Goal: Task Accomplishment & Management: Manage account settings

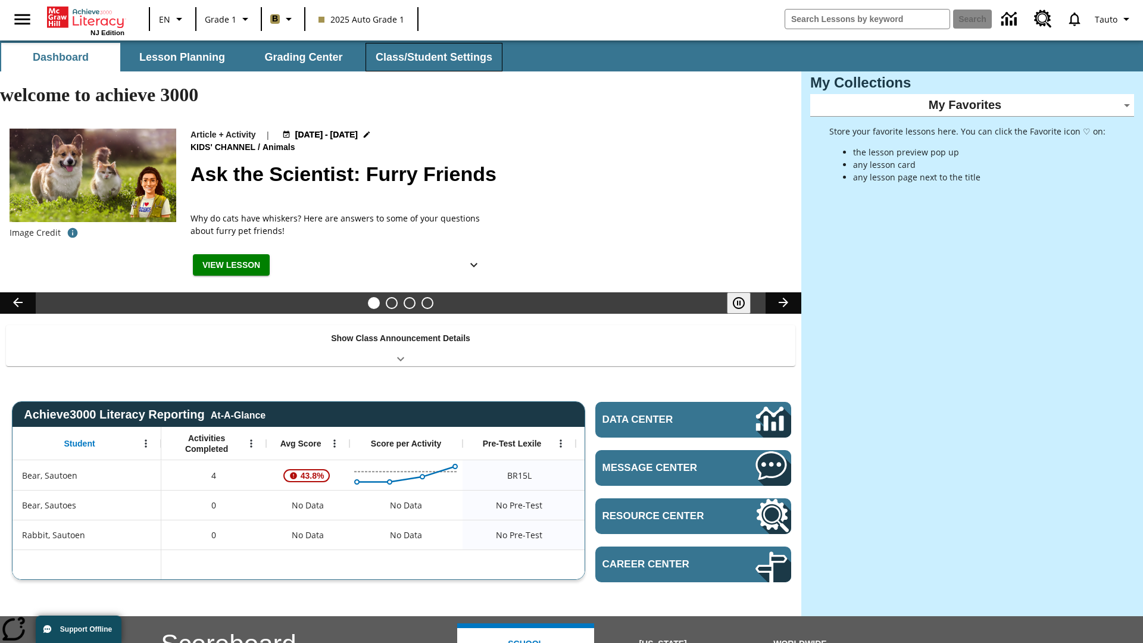
click at [432, 57] on button "Class/Student Settings" at bounding box center [434, 57] width 137 height 29
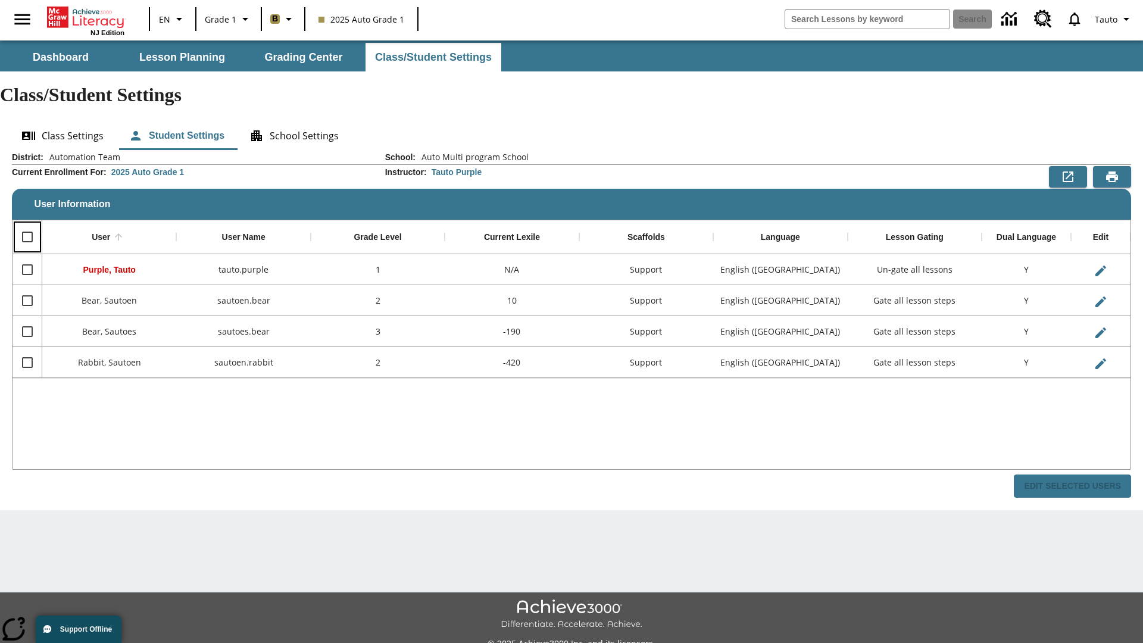
click at [27, 224] on input "Select all rows" at bounding box center [27, 236] width 25 height 25
checkbox input "true"
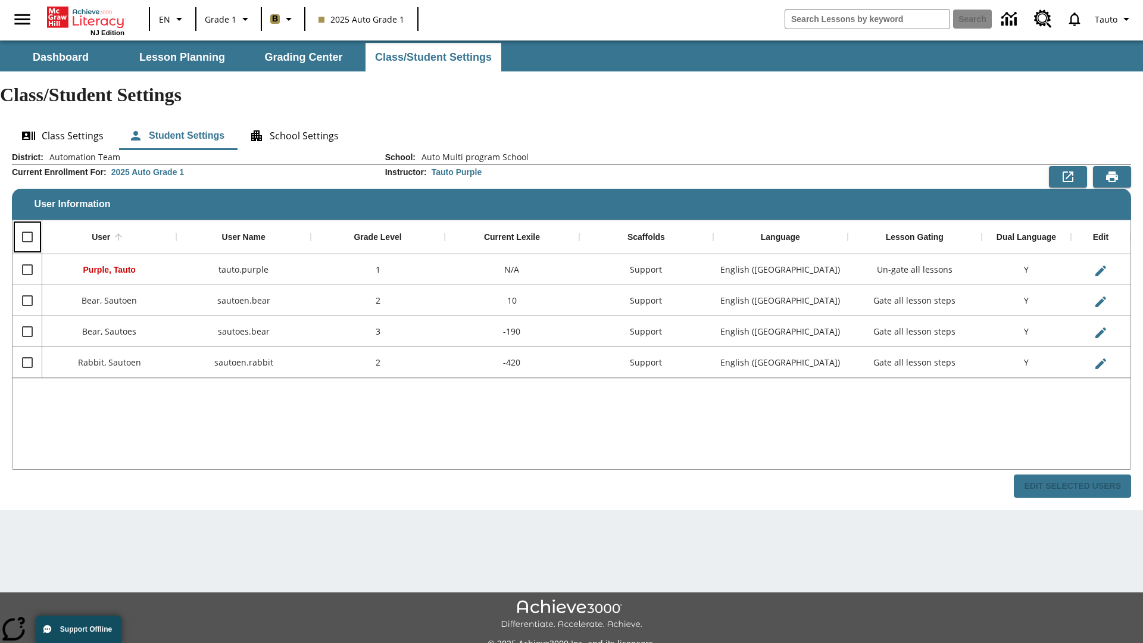
checkbox input "true"
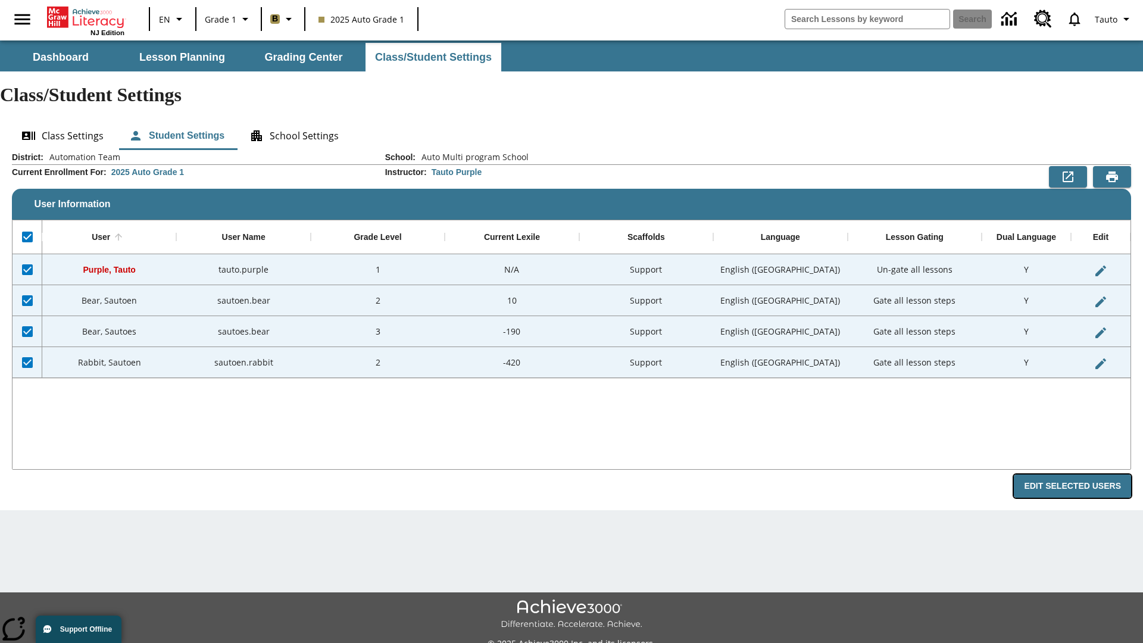
click at [1077, 475] on button "Edit Selected Users" at bounding box center [1072, 486] width 117 height 23
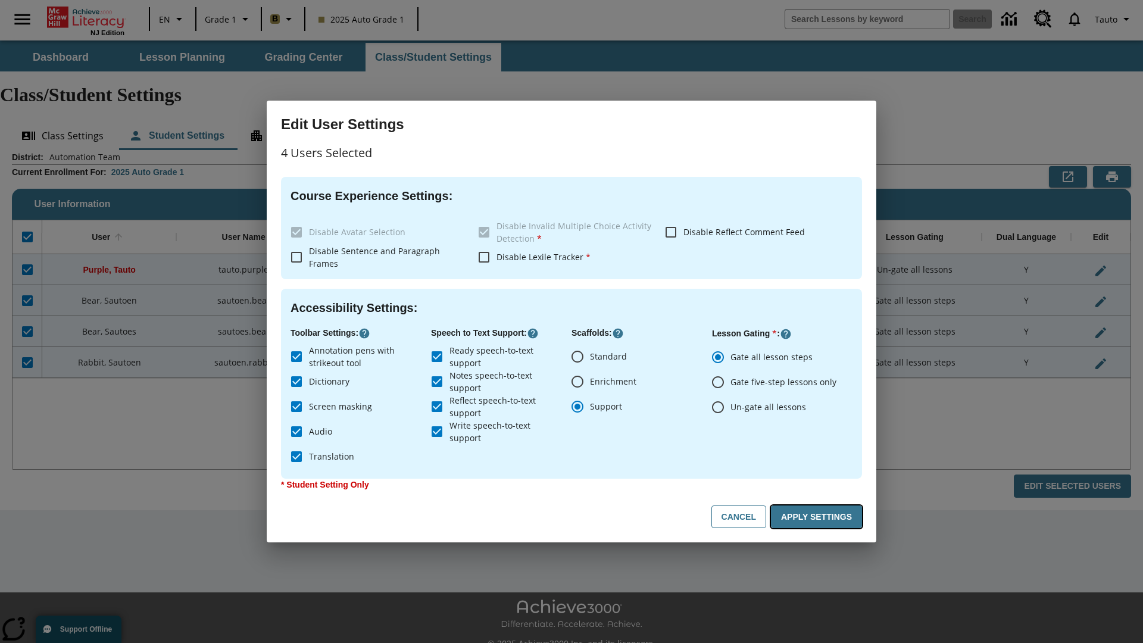
click at [819, 517] on button "Apply Settings" at bounding box center [816, 517] width 91 height 23
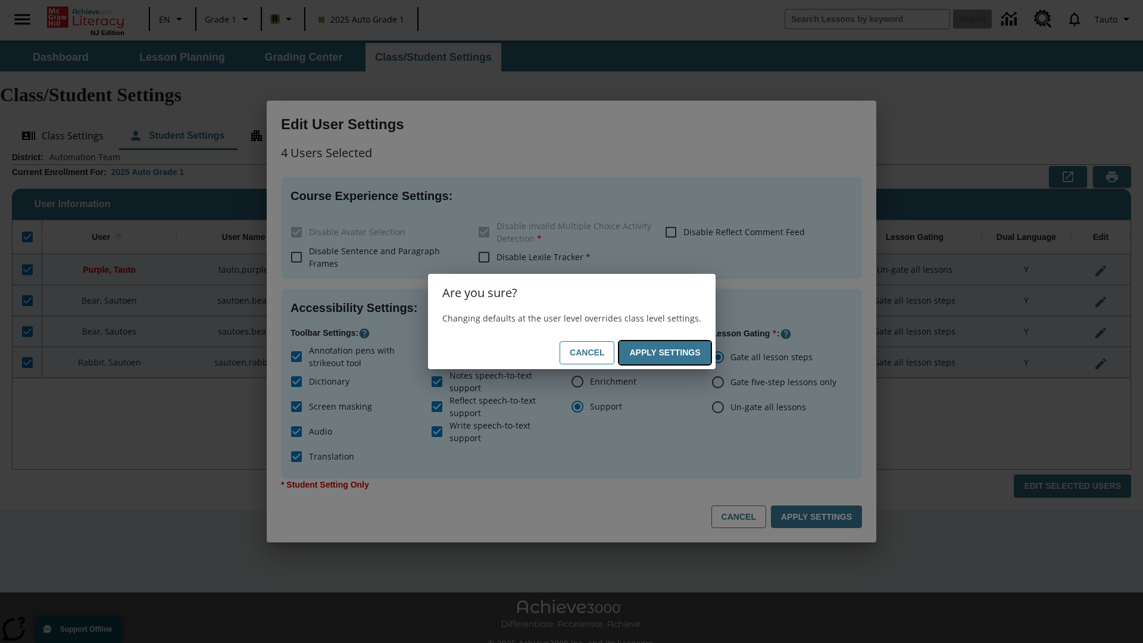
click at [667, 353] on button "Apply Settings" at bounding box center [664, 352] width 91 height 23
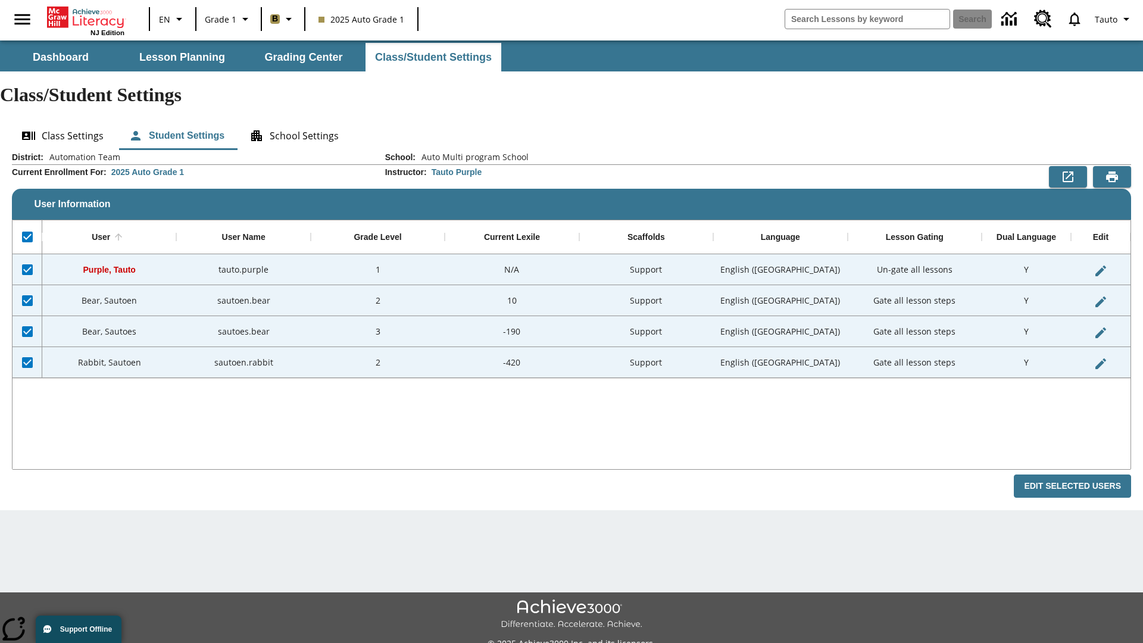
checkbox input "false"
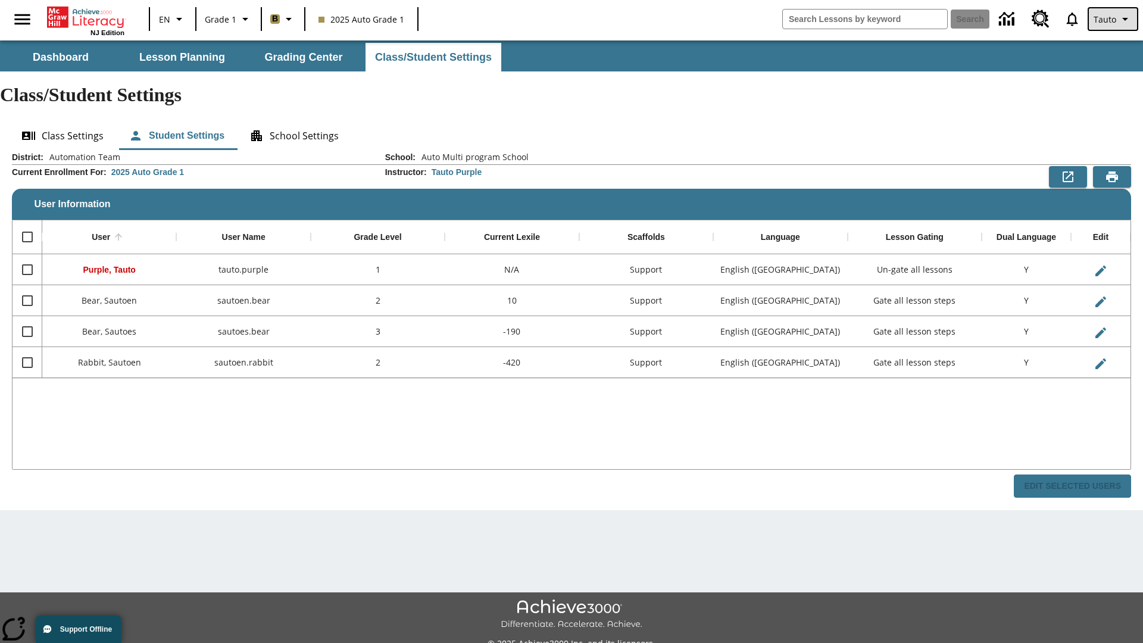
click at [1114, 19] on span "Tauto" at bounding box center [1105, 19] width 23 height 13
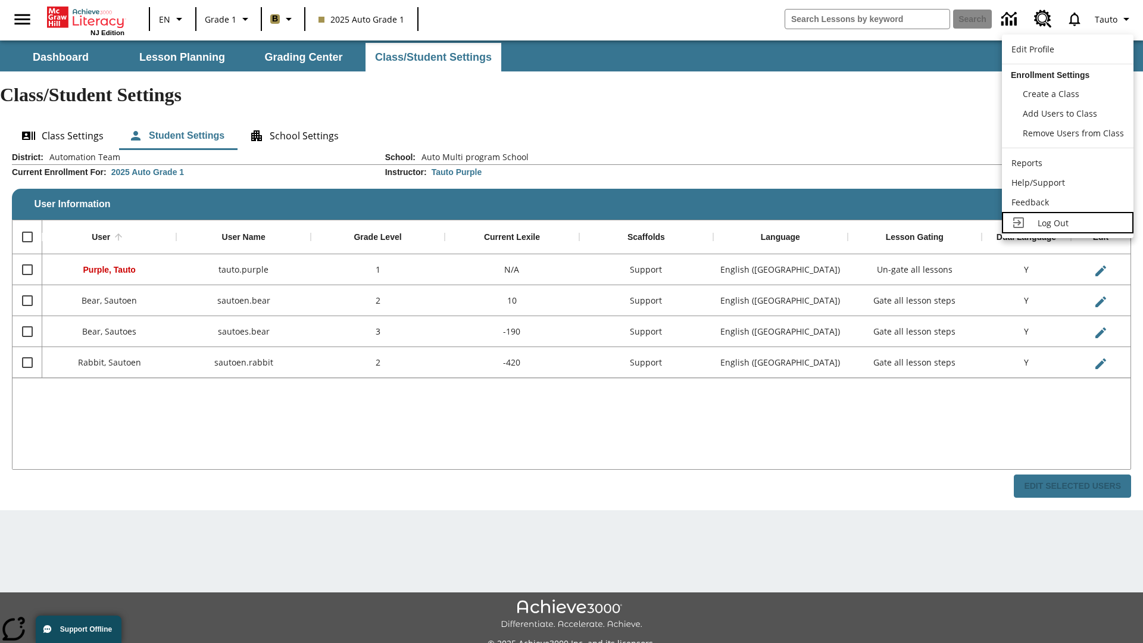
click at [1068, 223] on span "Log Out" at bounding box center [1053, 222] width 31 height 11
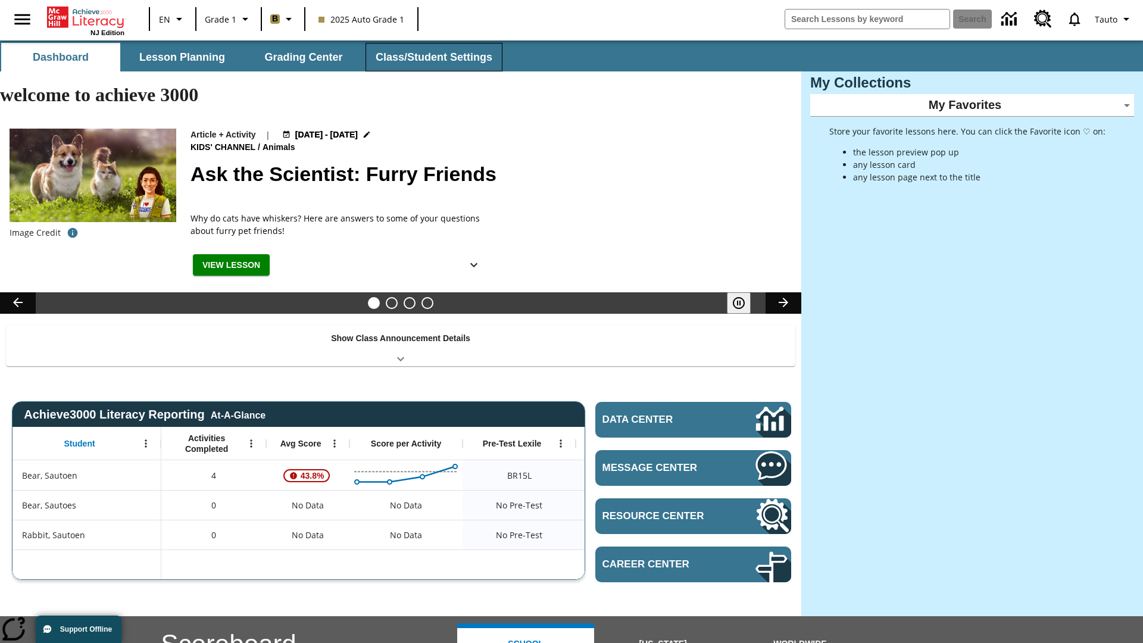
click at [432, 57] on button "Class/Student Settings" at bounding box center [434, 57] width 137 height 29
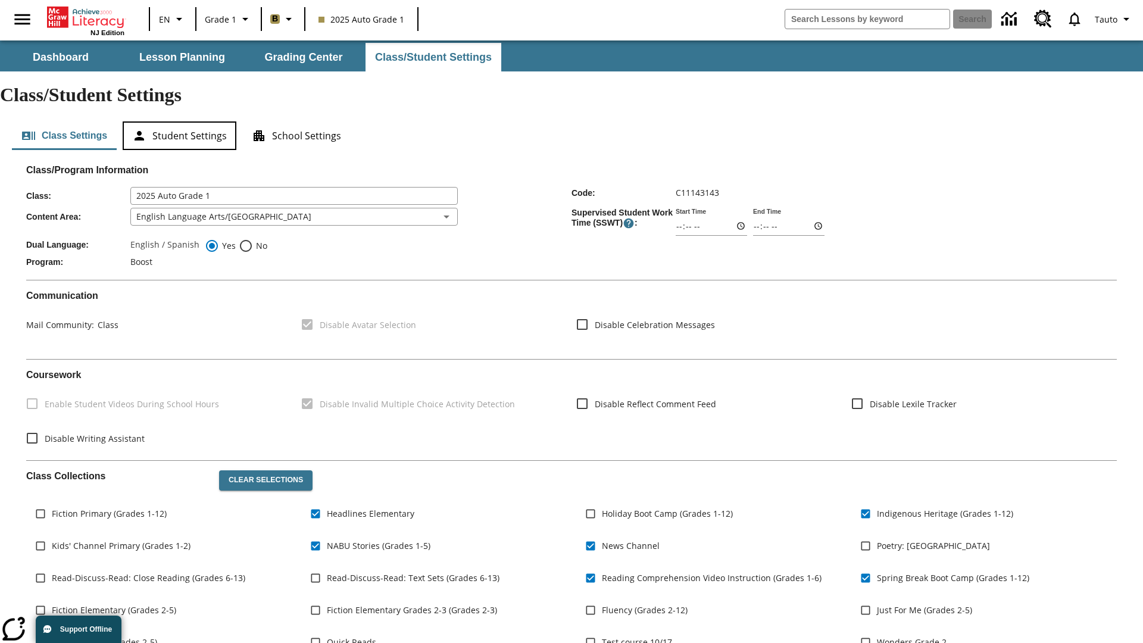
click at [179, 121] on button "Student Settings" at bounding box center [180, 135] width 114 height 29
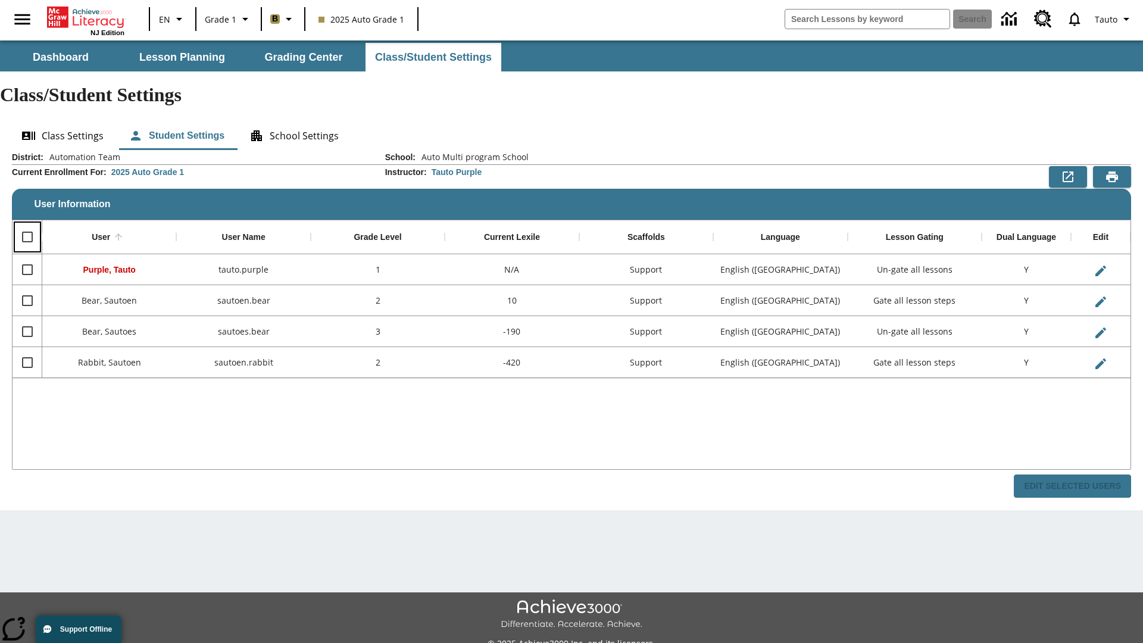
click at [27, 224] on input "Select all rows" at bounding box center [27, 236] width 25 height 25
checkbox input "true"
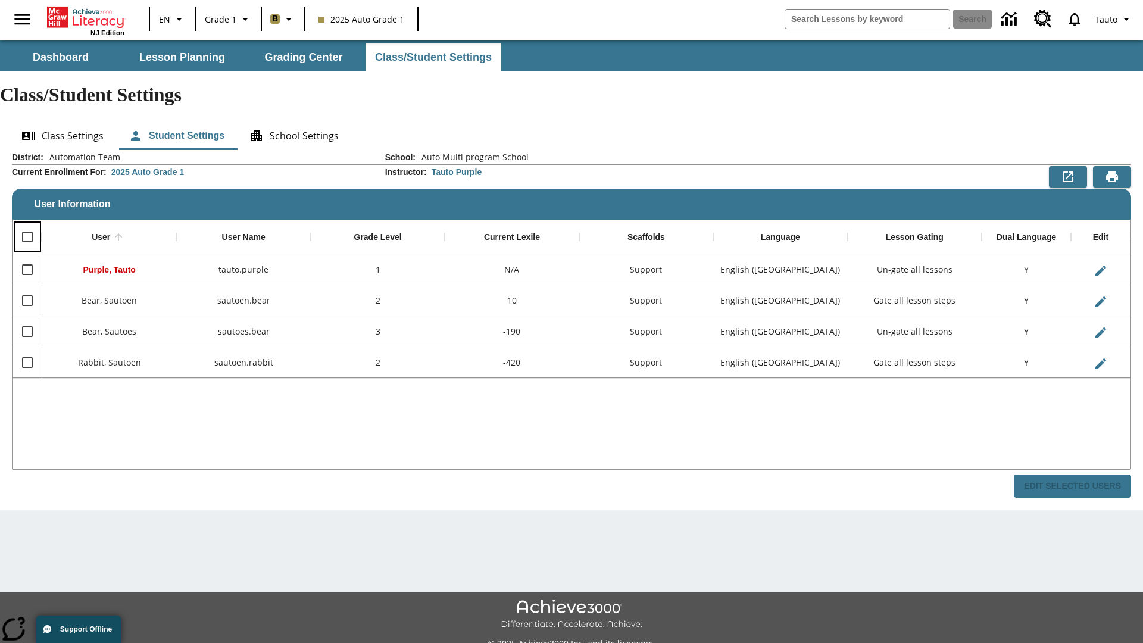
checkbox input "true"
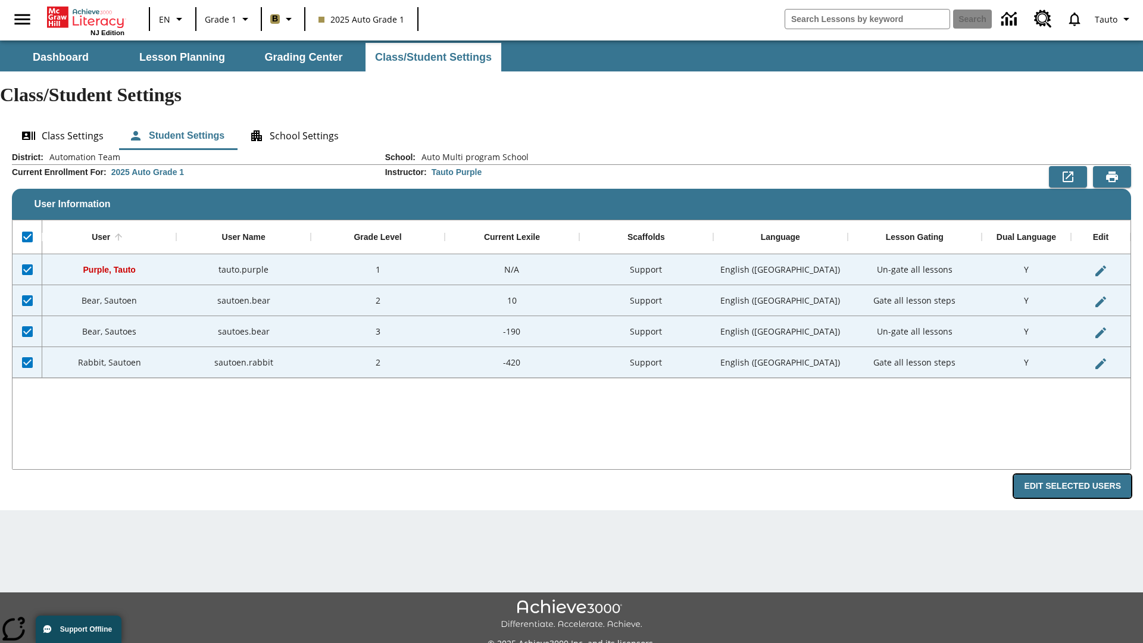
click at [1077, 475] on button "Edit Selected Users" at bounding box center [1072, 486] width 117 height 23
